Goal: Task Accomplishment & Management: Complete application form

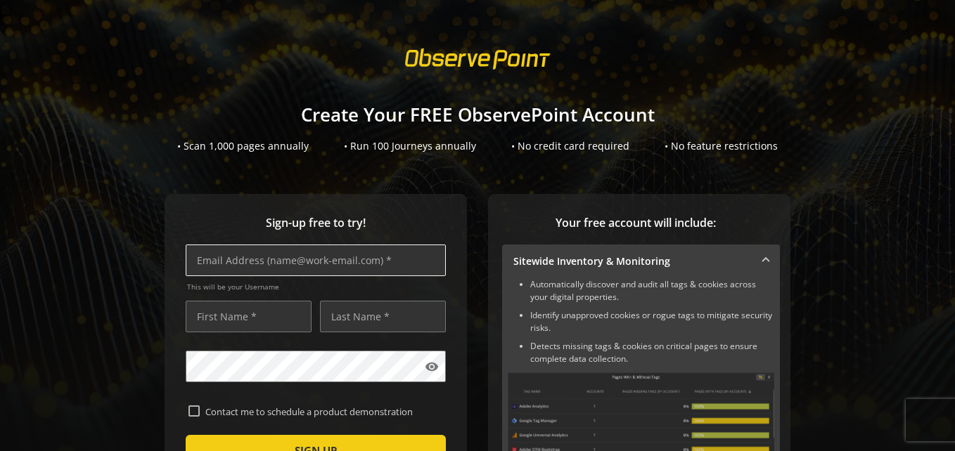
click at [253, 264] on input "text" at bounding box center [316, 261] width 260 height 32
type input "[EMAIL_ADDRESS][DOMAIN_NAME]"
type input "[PERSON_NAME]"
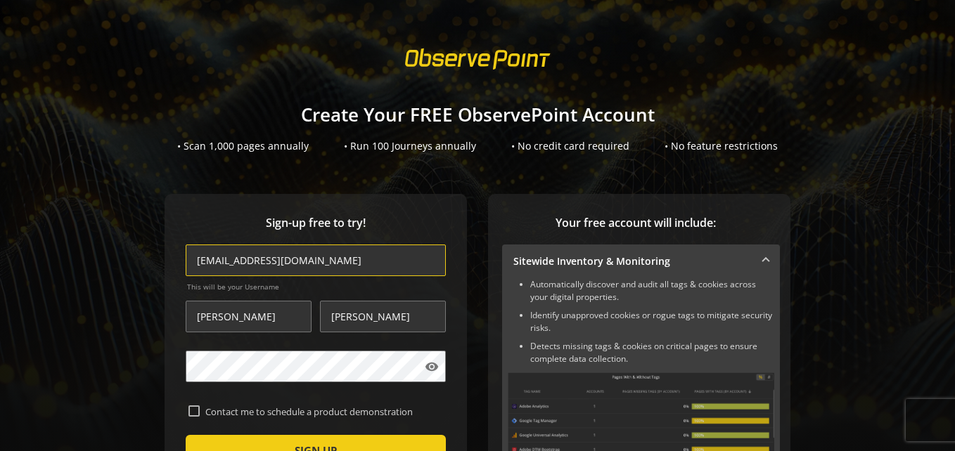
type input "[EMAIL_ADDRESS][DOMAIN_NAME]"
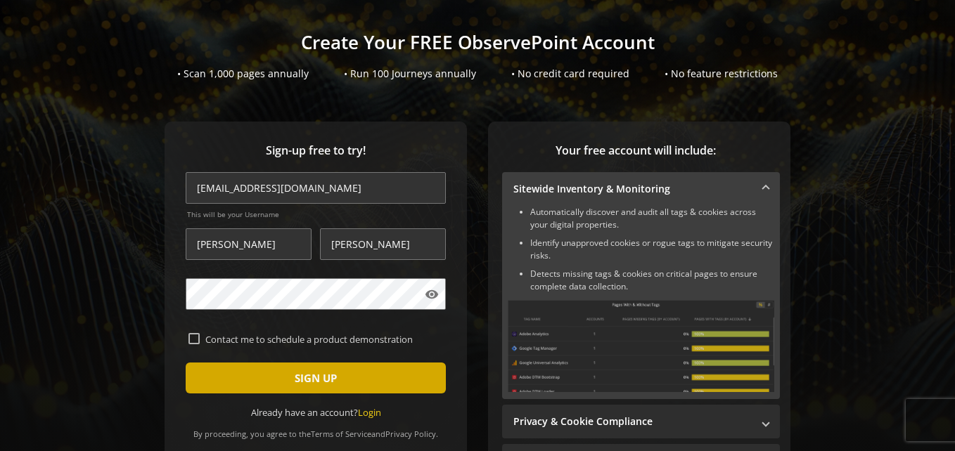
click at [239, 379] on span "submit" at bounding box center [316, 378] width 260 height 34
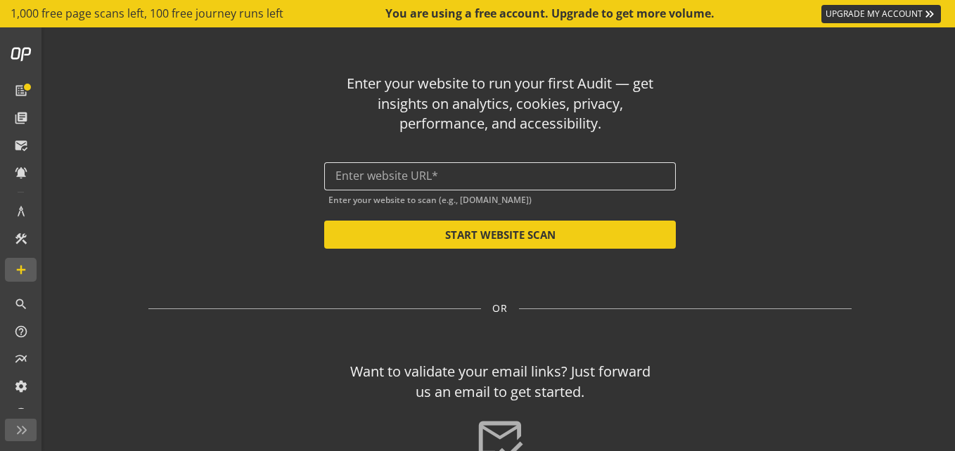
click at [364, 178] on input "text" at bounding box center [499, 175] width 329 height 13
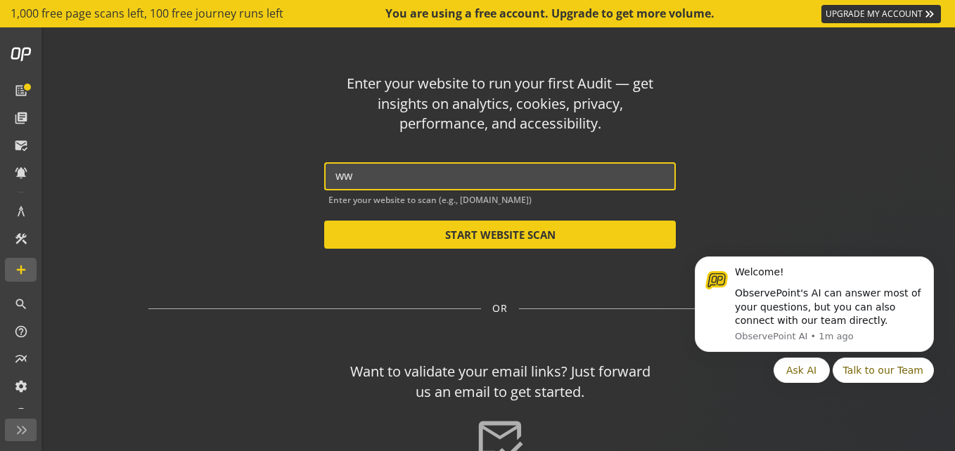
type input "w"
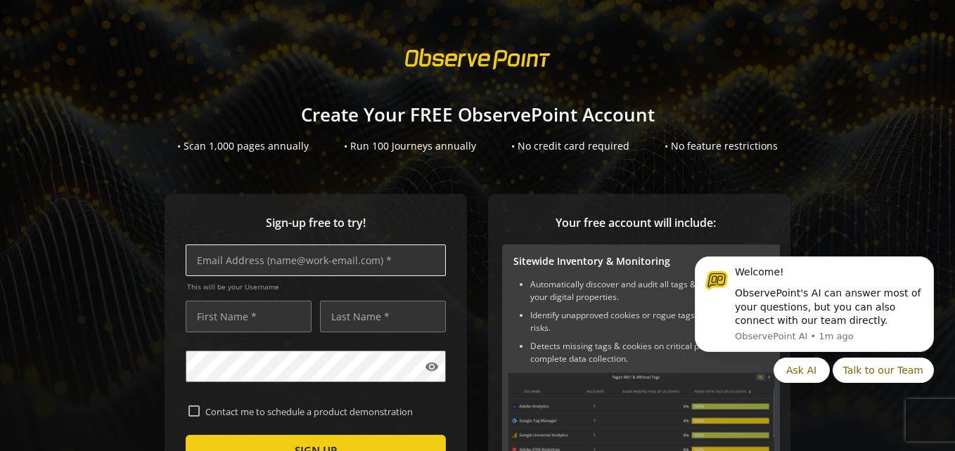
click at [256, 255] on input "text" at bounding box center [316, 261] width 260 height 32
type input "[EMAIL_ADDRESS][DOMAIN_NAME]"
type input "[PERSON_NAME]"
click at [284, 261] on input "[EMAIL_ADDRESS][DOMAIN_NAME]" at bounding box center [316, 261] width 260 height 32
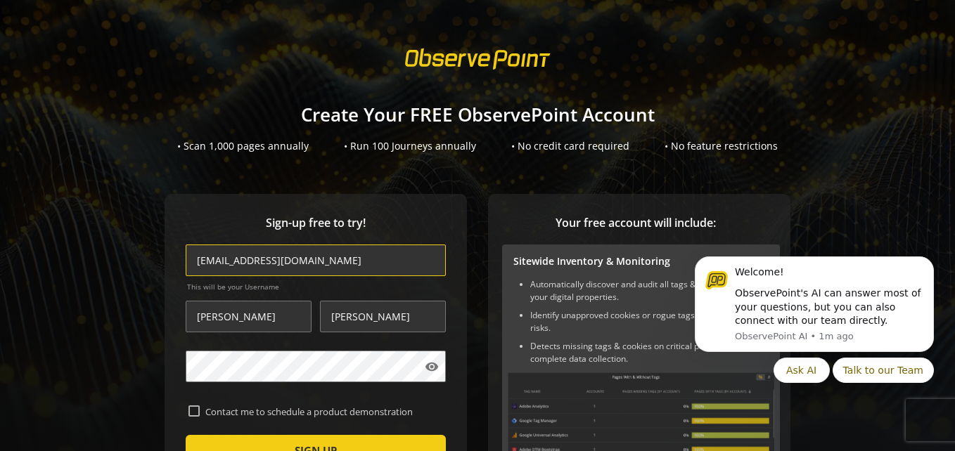
type input "[EMAIL_ADDRESS][DOMAIN_NAME]"
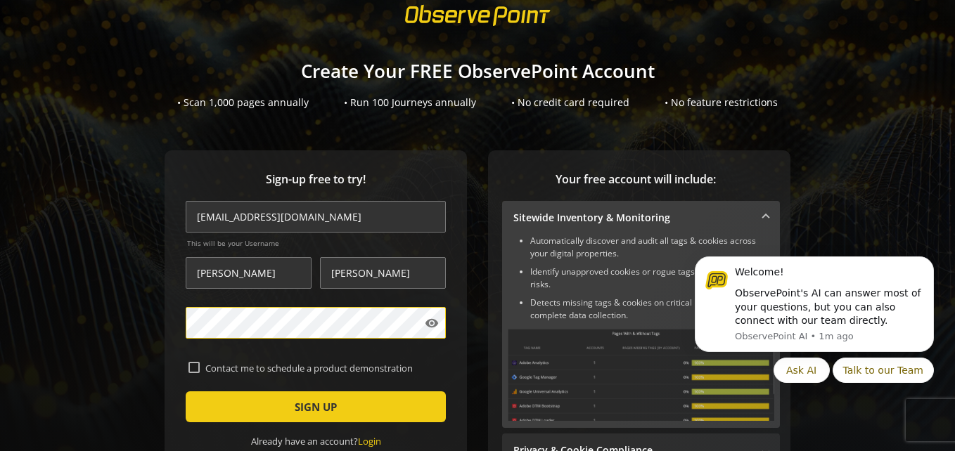
scroll to position [44, 0]
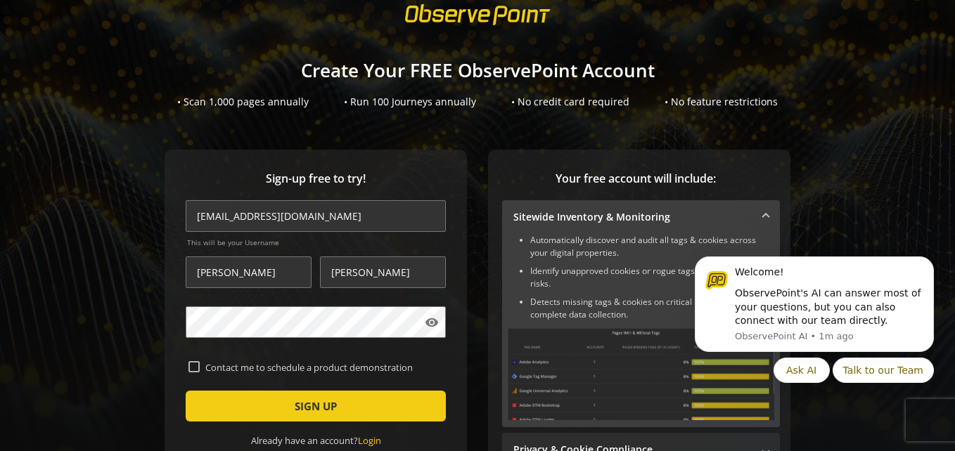
click at [200, 364] on label "Contact me to schedule a product demonstration" at bounding box center [321, 367] width 243 height 13
click at [199, 364] on input "Contact me to schedule a product demonstration" at bounding box center [193, 366] width 11 height 11
click at [194, 364] on input "Contact me to schedule a product demonstration" at bounding box center [193, 366] width 11 height 11
checkbox input "false"
click at [430, 319] on mat-icon "visibility" at bounding box center [432, 323] width 14 height 14
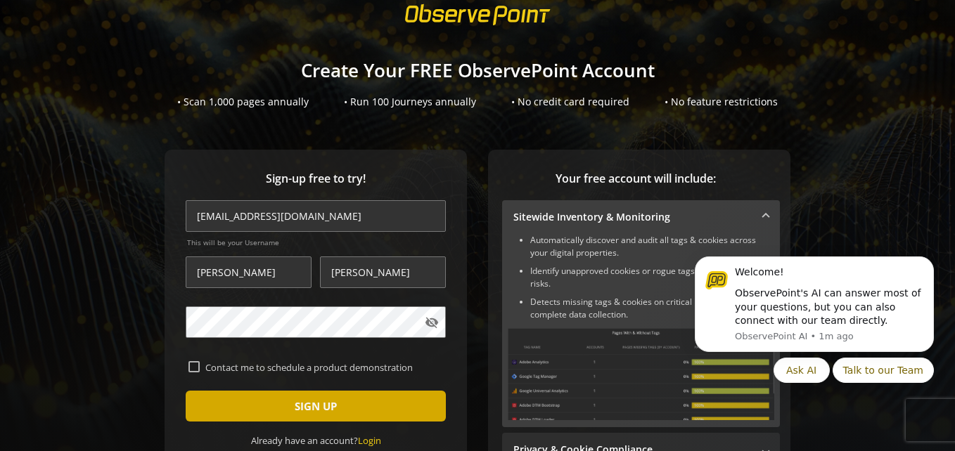
click at [295, 404] on span "SIGN UP" at bounding box center [316, 406] width 42 height 25
